Goal: Transaction & Acquisition: Purchase product/service

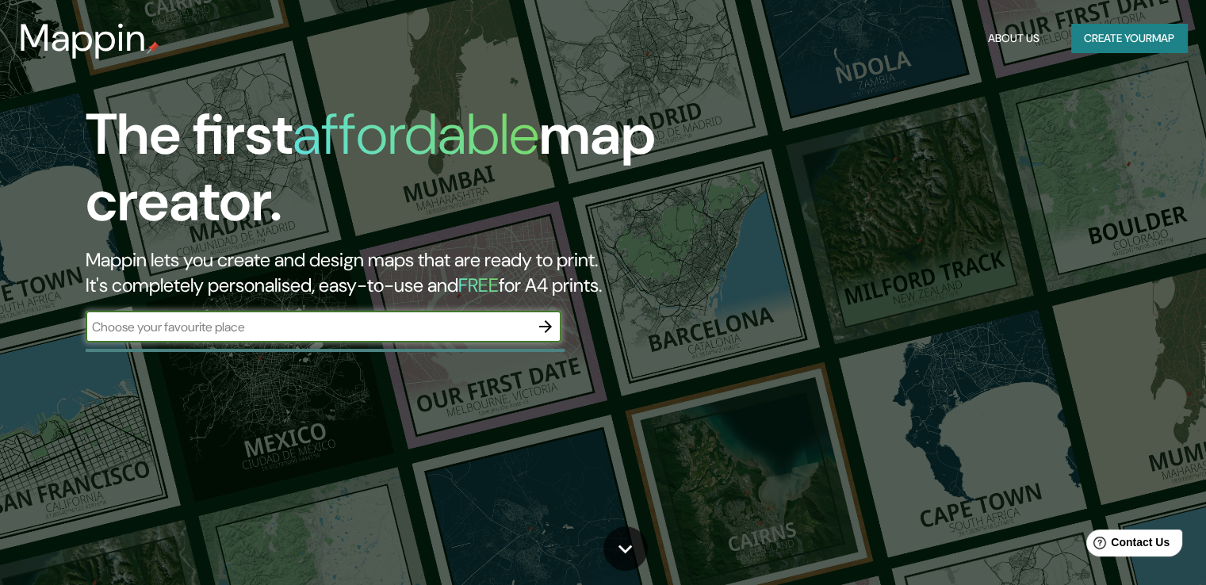
click at [1155, 38] on button "Create your map" at bounding box center [1129, 38] width 116 height 29
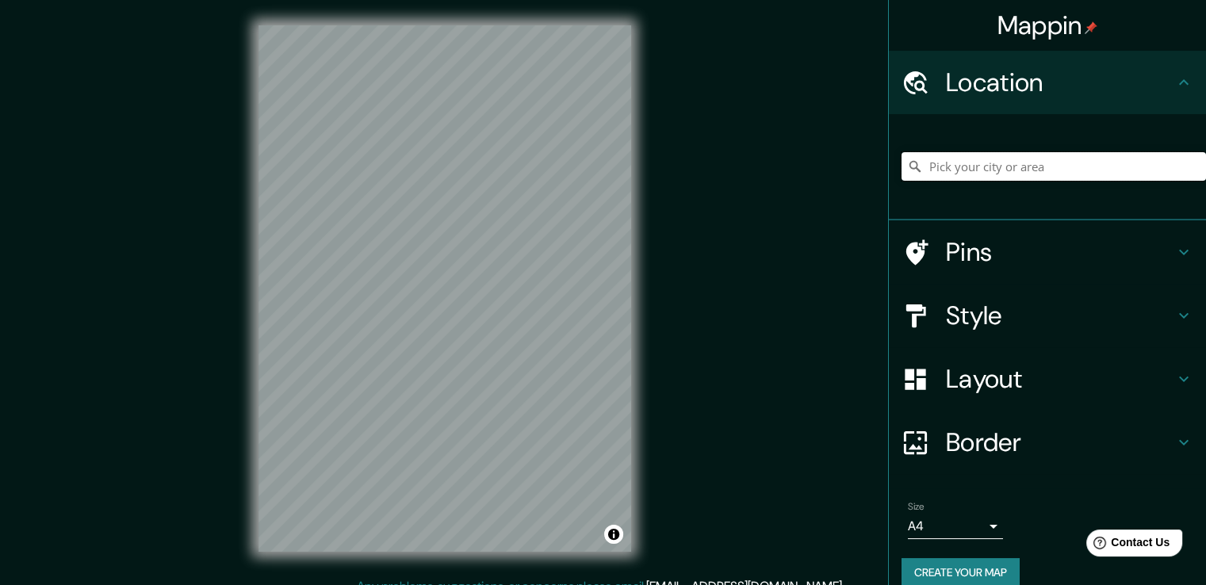
click at [973, 169] on input "Pick your city or area" at bounding box center [1053, 166] width 304 height 29
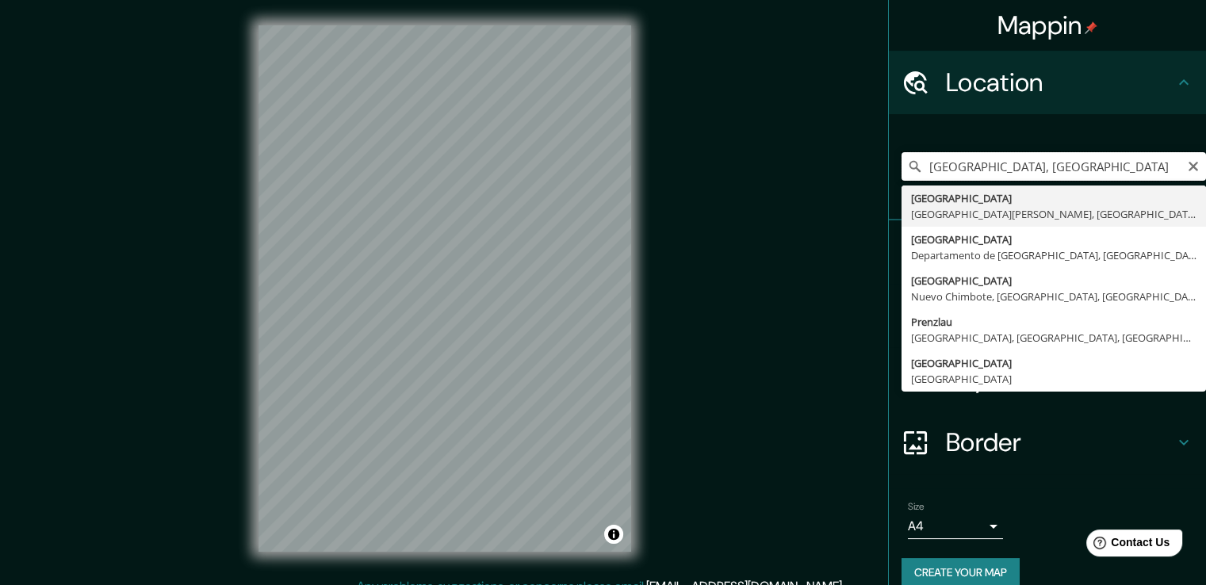
drag, startPoint x: 1054, startPoint y: 163, endPoint x: 914, endPoint y: 169, distance: 140.4
click at [914, 169] on input "[GEOGRAPHIC_DATA], [GEOGRAPHIC_DATA]" at bounding box center [1053, 166] width 304 height 29
type input "[GEOGRAPHIC_DATA], [GEOGRAPHIC_DATA][PERSON_NAME], [GEOGRAPHIC_DATA]"
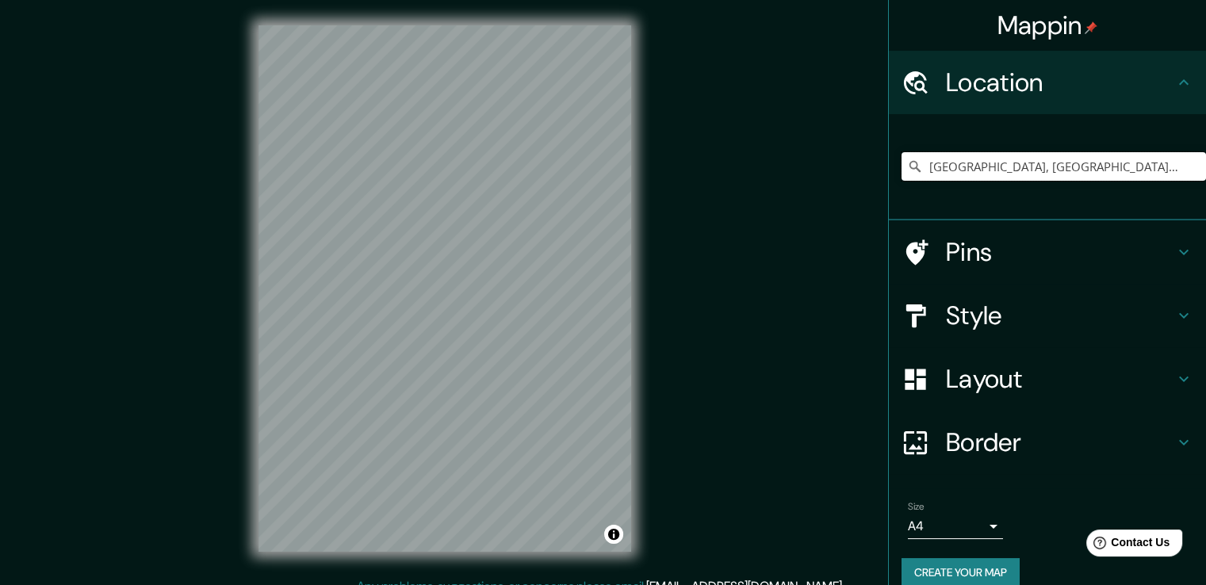
click at [1168, 166] on input "[GEOGRAPHIC_DATA], [GEOGRAPHIC_DATA][PERSON_NAME], [GEOGRAPHIC_DATA]" at bounding box center [1053, 166] width 304 height 29
drag, startPoint x: 1168, startPoint y: 166, endPoint x: 657, endPoint y: 58, distance: 521.7
click at [657, 58] on div "Mappin Location [GEOGRAPHIC_DATA], [GEOGRAPHIC_DATA][PERSON_NAME], [GEOGRAPHIC_…" at bounding box center [603, 301] width 1206 height 602
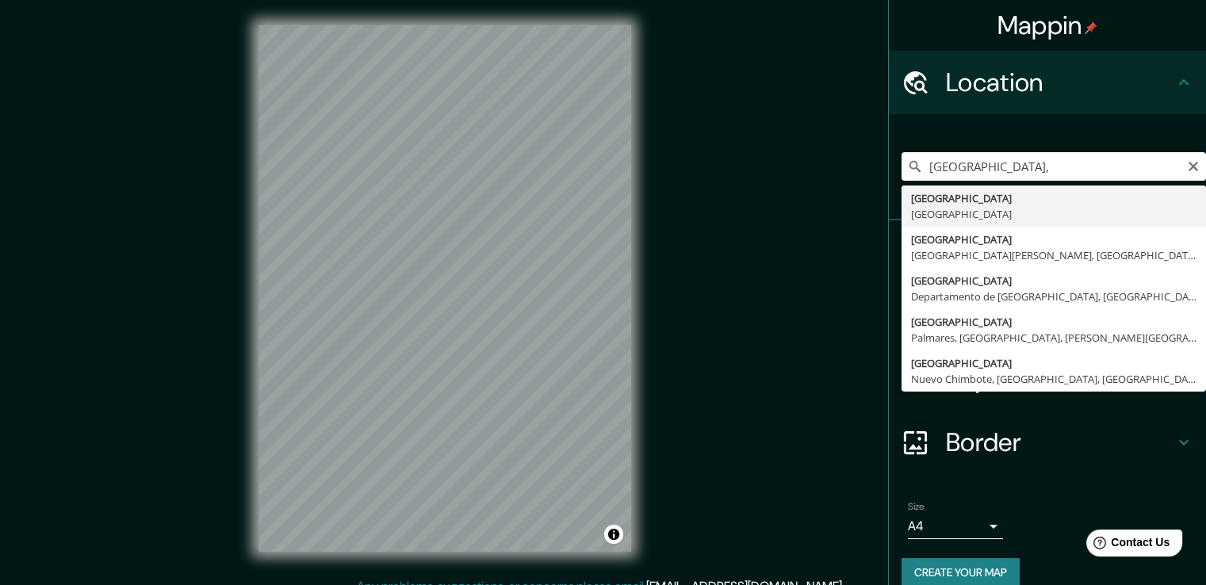
type input "[GEOGRAPHIC_DATA], [GEOGRAPHIC_DATA]"
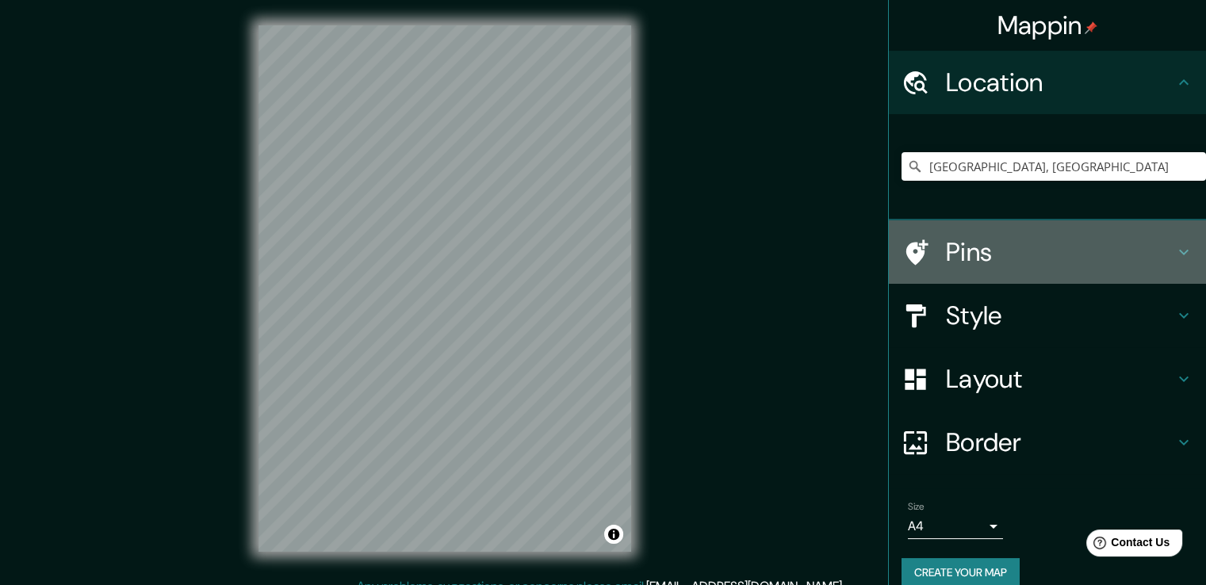
click at [946, 240] on h4 "Pins" at bounding box center [1060, 252] width 228 height 32
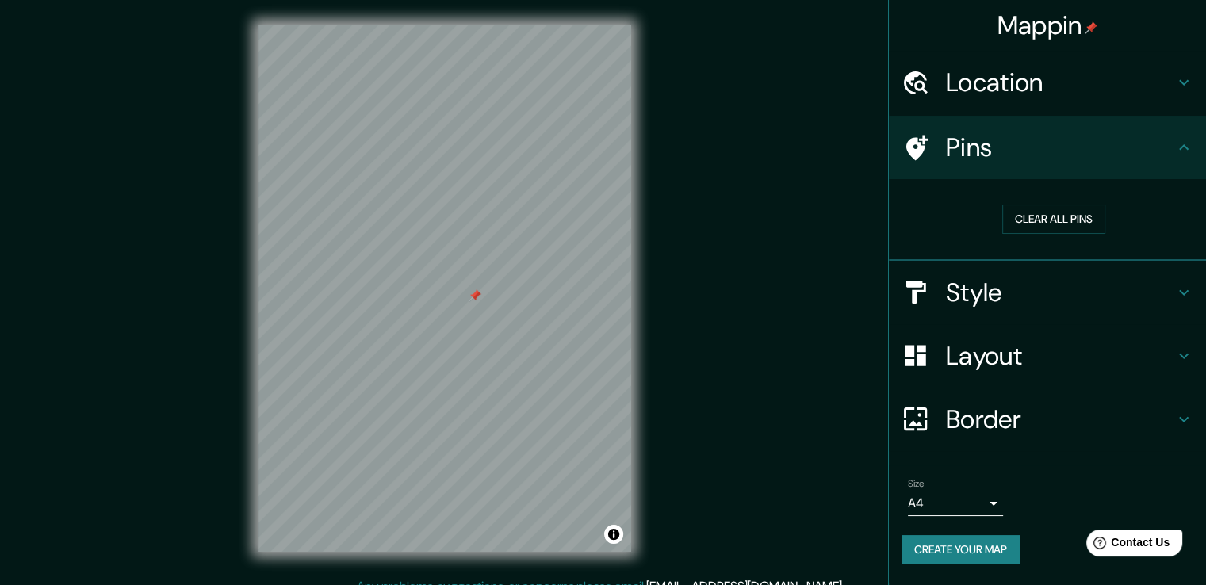
click at [1179, 150] on icon at bounding box center [1183, 147] width 19 height 19
click at [1176, 289] on icon at bounding box center [1183, 292] width 19 height 19
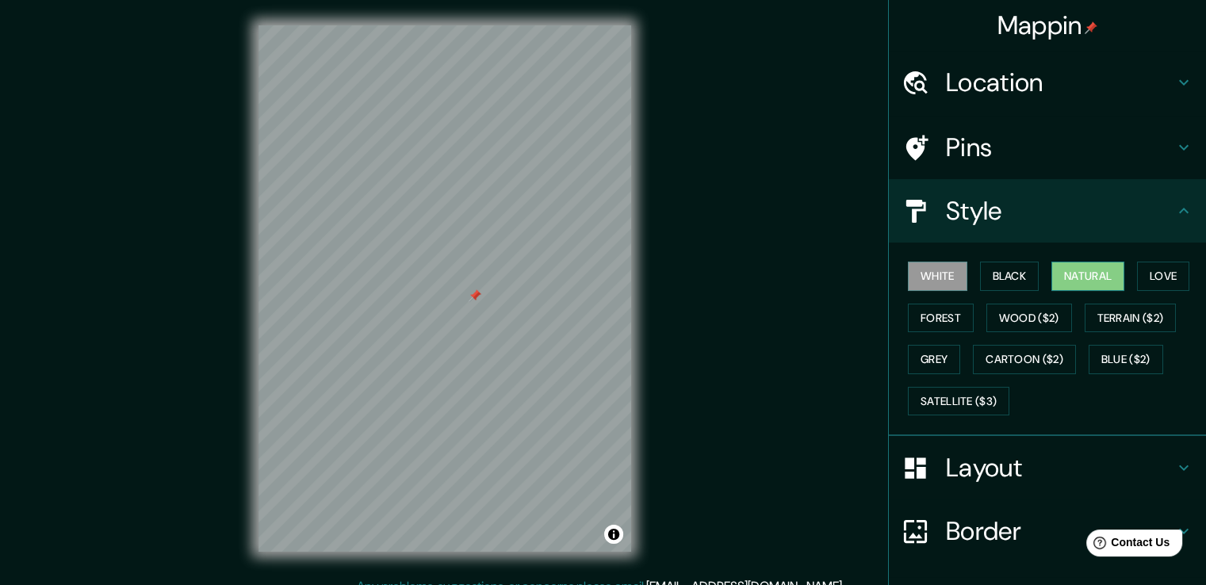
click at [1051, 277] on button "Natural" at bounding box center [1087, 276] width 73 height 29
click at [1146, 272] on button "Love" at bounding box center [1163, 276] width 52 height 29
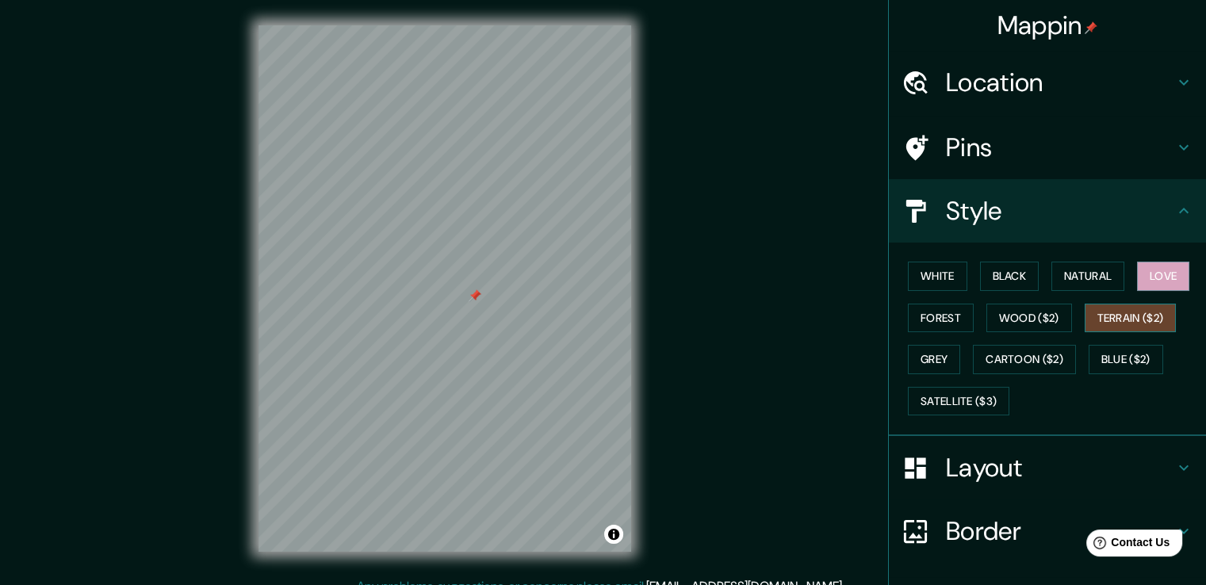
click at [1145, 312] on button "Terrain ($2)" at bounding box center [1130, 318] width 92 height 29
click at [1041, 316] on button "Wood ($2)" at bounding box center [1029, 318] width 86 height 29
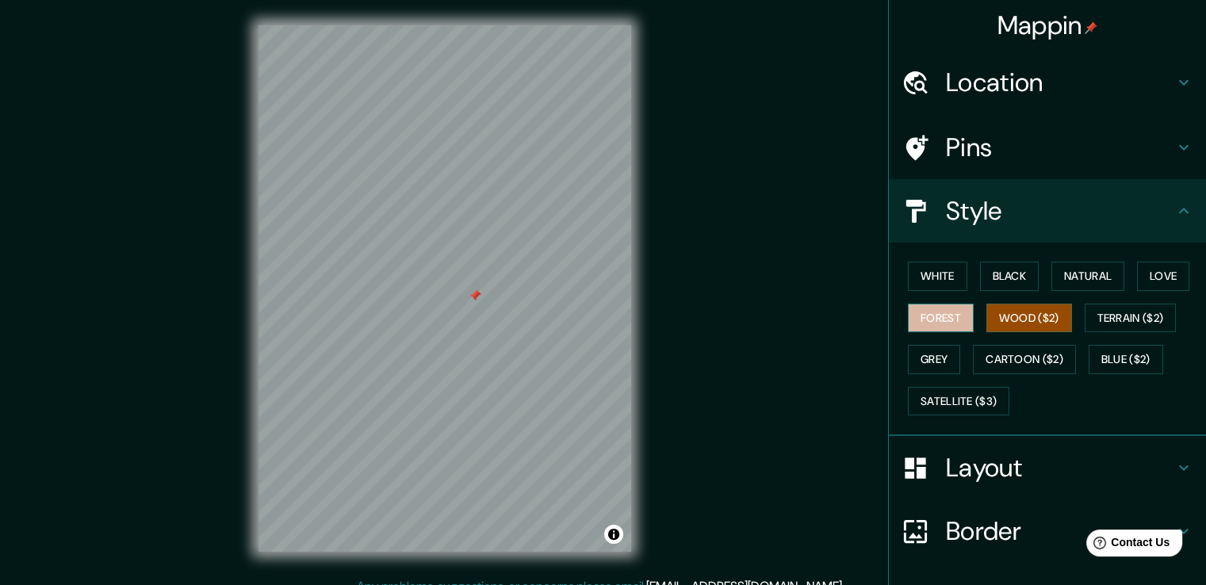
click at [936, 312] on button "Forest" at bounding box center [941, 318] width 66 height 29
click at [940, 362] on button "Grey" at bounding box center [934, 359] width 52 height 29
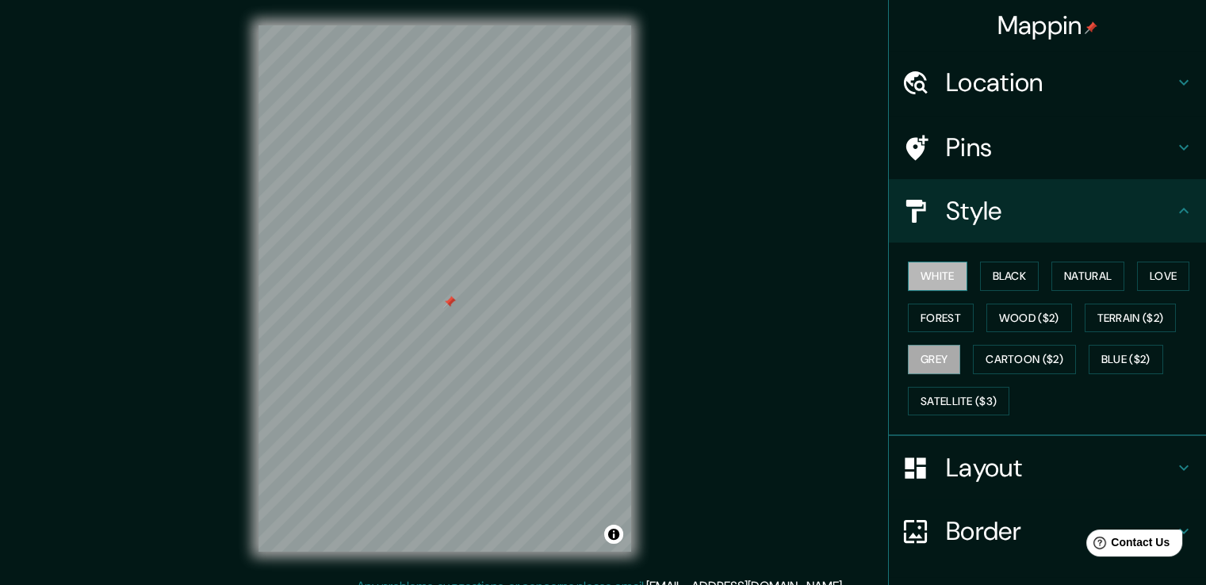
click at [937, 277] on button "White" at bounding box center [937, 276] width 59 height 29
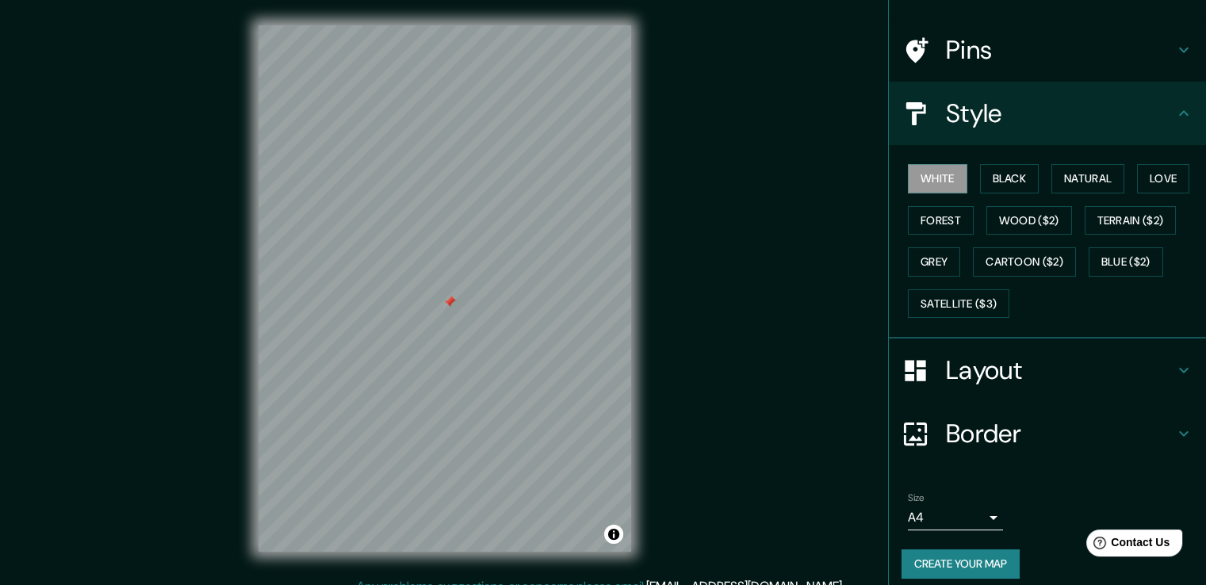
scroll to position [108, 0]
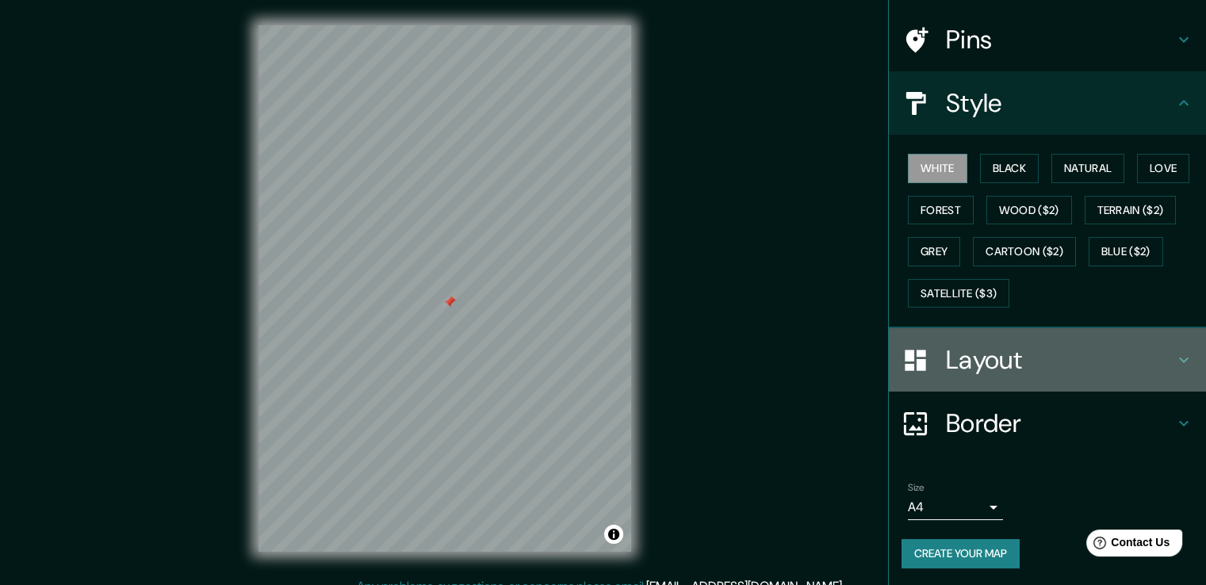
click at [1151, 354] on h4 "Layout" at bounding box center [1060, 360] width 228 height 32
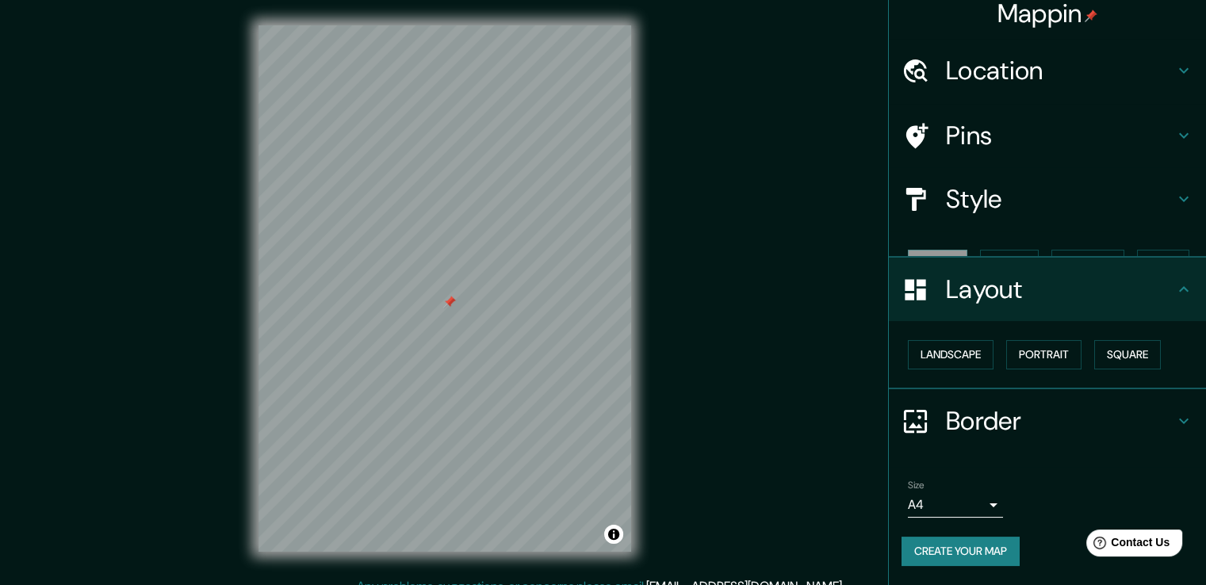
scroll to position [0, 0]
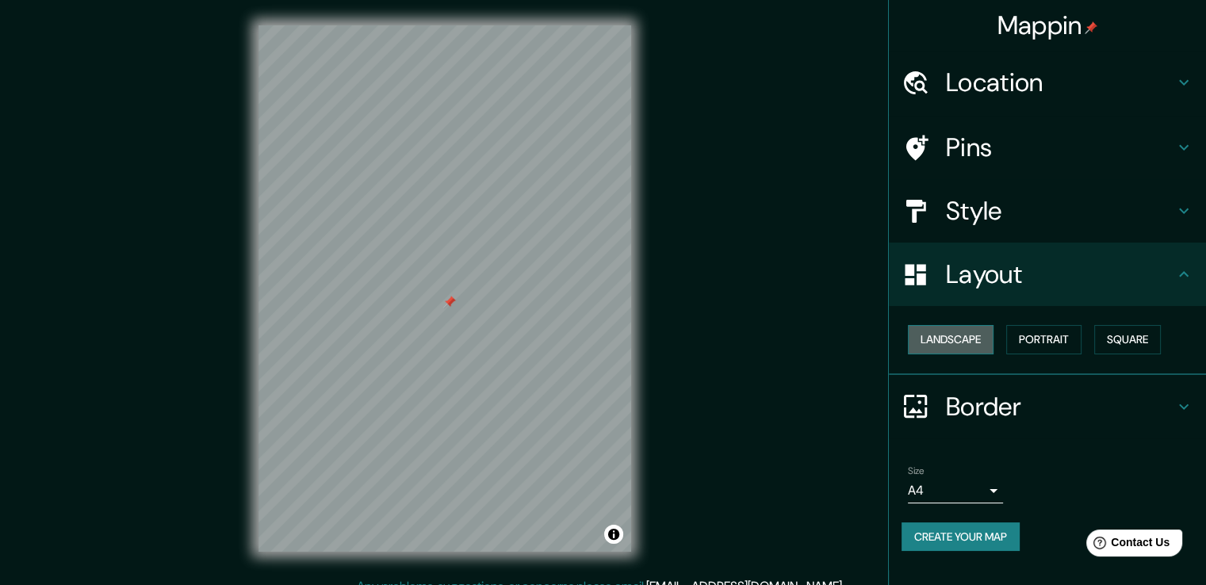
click at [963, 334] on button "Landscape" at bounding box center [951, 339] width 86 height 29
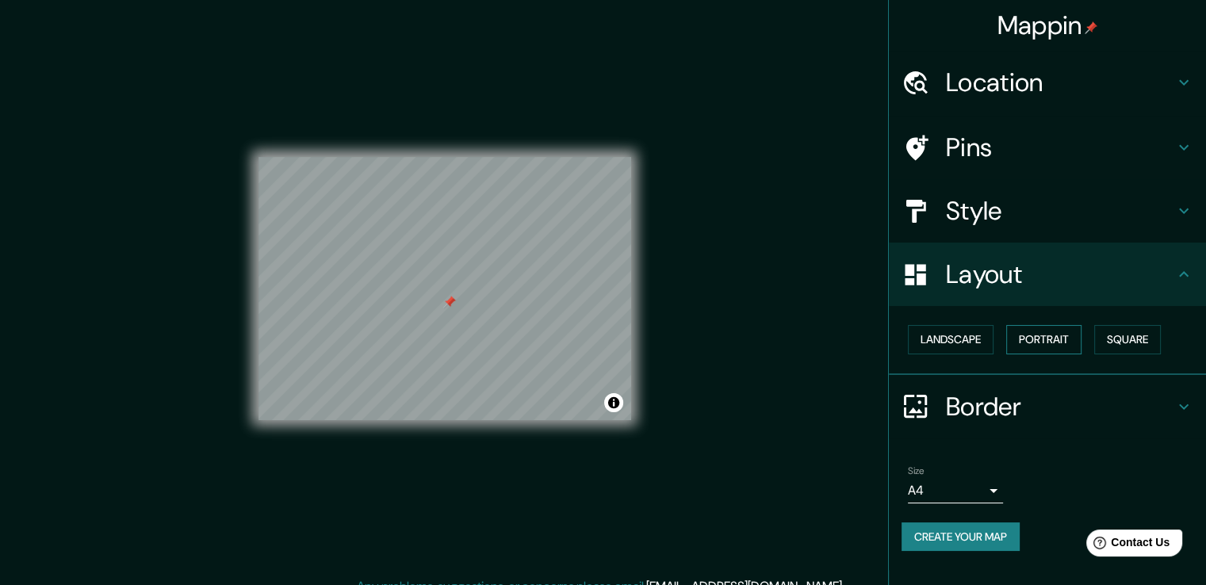
click at [1030, 333] on button "Portrait" at bounding box center [1043, 339] width 75 height 29
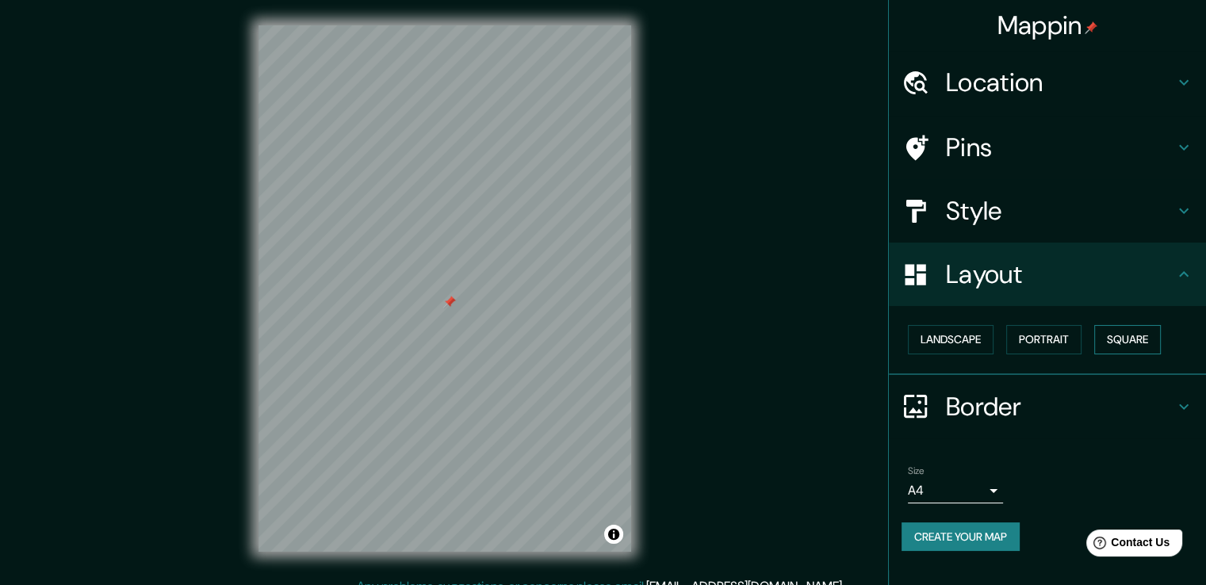
click at [1107, 339] on button "Square" at bounding box center [1127, 339] width 67 height 29
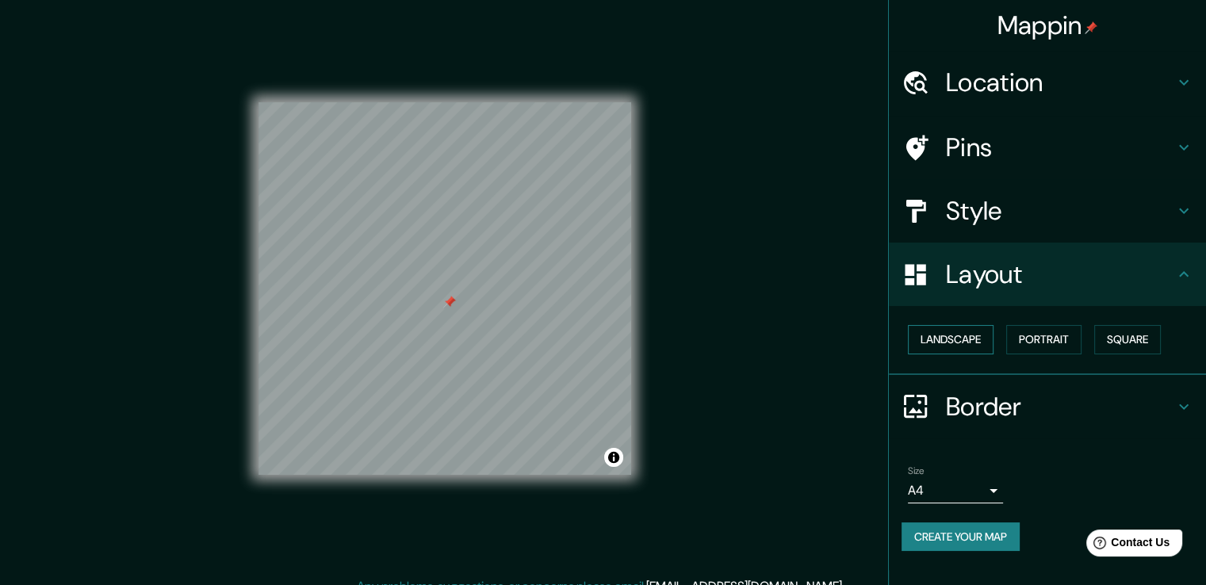
click at [967, 345] on button "Landscape" at bounding box center [951, 339] width 86 height 29
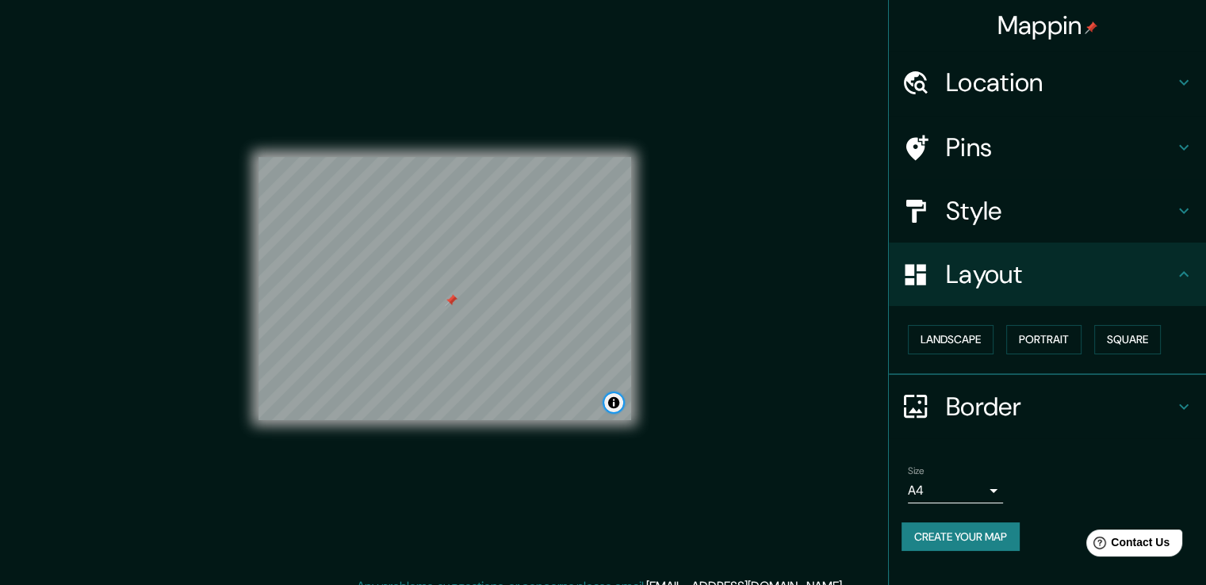
click at [614, 400] on button "Toggle attribution" at bounding box center [613, 402] width 19 height 19
click at [1053, 197] on h4 "Style" at bounding box center [1060, 211] width 228 height 32
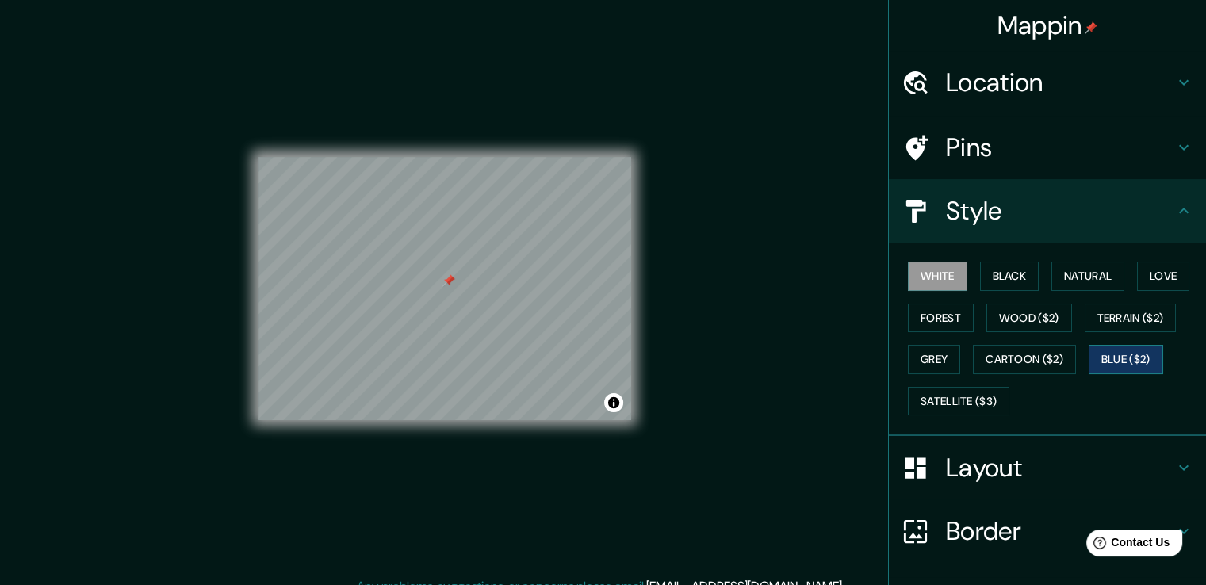
click at [1107, 358] on button "Blue ($2)" at bounding box center [1125, 359] width 75 height 29
click at [969, 398] on button "Satellite ($3)" at bounding box center [958, 401] width 101 height 29
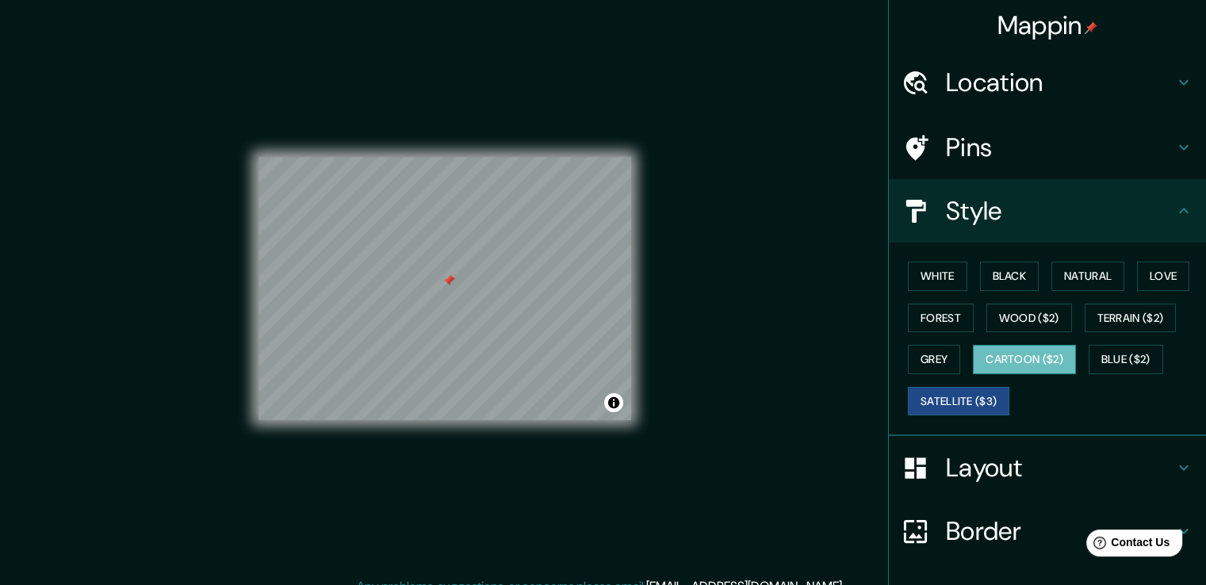
click at [1018, 357] on button "Cartoon ($2)" at bounding box center [1024, 359] width 103 height 29
click at [1077, 331] on div "White Black Natural Love Forest Wood ($2) Terrain ($2) Grey Cartoon ($2) Blue (…" at bounding box center [1053, 338] width 304 height 166
click at [1093, 319] on button "Terrain ($2)" at bounding box center [1130, 318] width 92 height 29
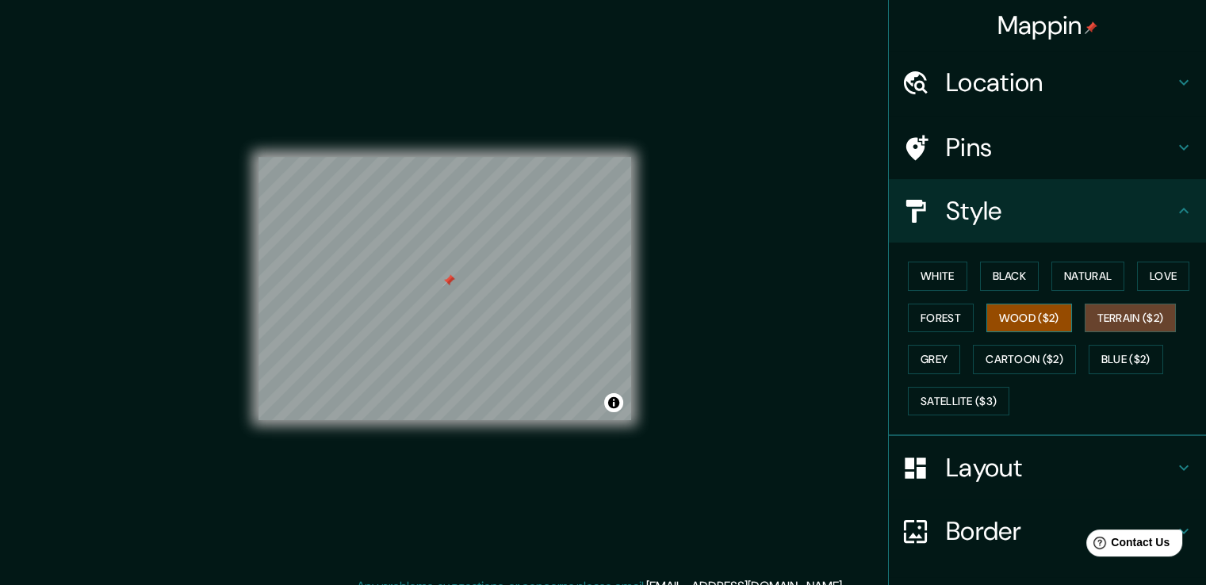
click at [1017, 319] on button "Wood ($2)" at bounding box center [1029, 318] width 86 height 29
click at [950, 315] on button "Forest" at bounding box center [941, 318] width 66 height 29
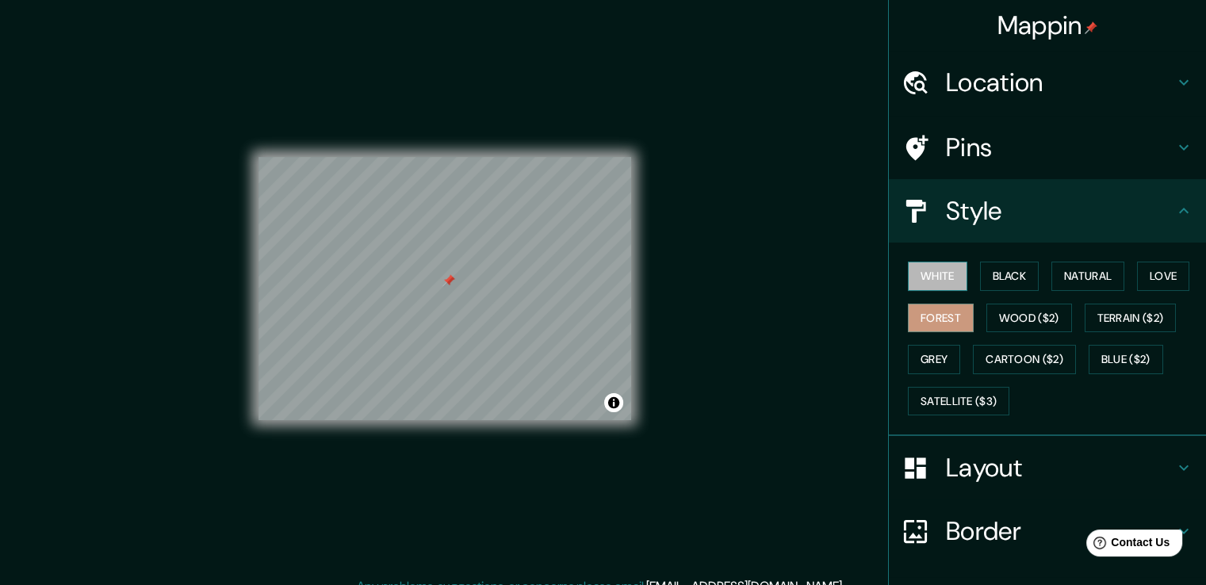
click at [934, 285] on button "White" at bounding box center [937, 276] width 59 height 29
